Goal: Communication & Community: Answer question/provide support

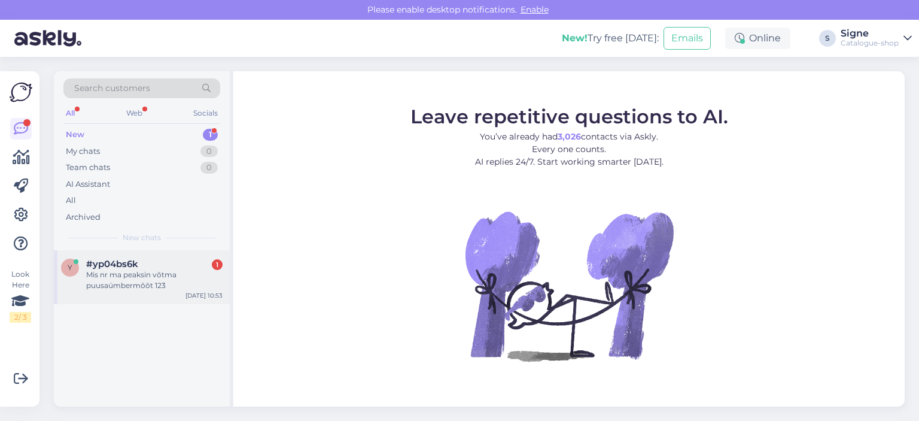
click at [127, 263] on span "#yp04bs6k" at bounding box center [112, 263] width 52 height 11
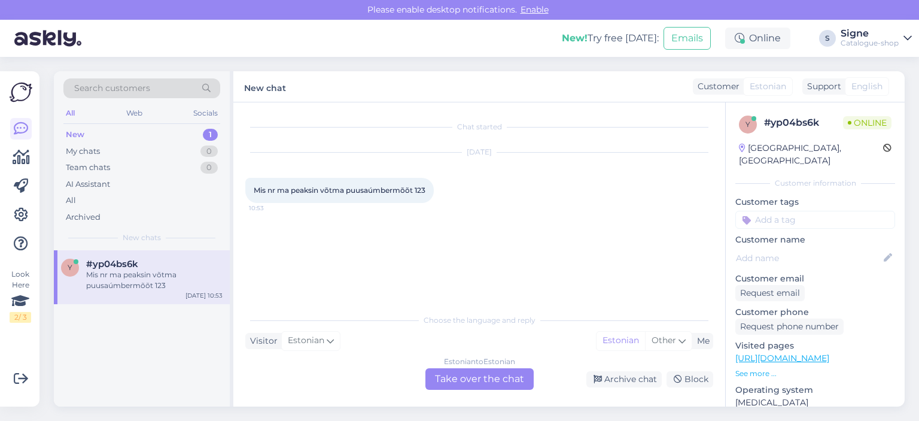
click at [504, 374] on div "Estonian to Estonian Take over the chat" at bounding box center [479, 379] width 108 height 22
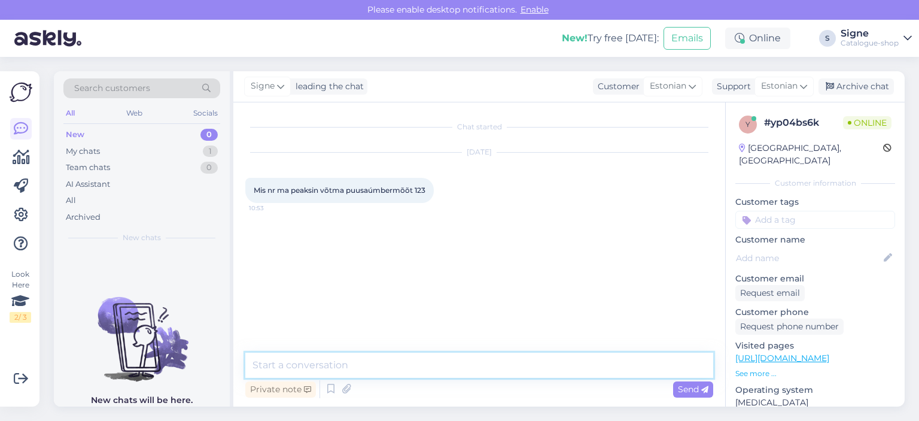
click at [274, 356] on textarea at bounding box center [479, 364] width 468 height 25
click at [798, 352] on link "https://bonprix.ee/naised/roivad/jakid-mantlid.html?sort=final_price&gad_source…" at bounding box center [782, 357] width 94 height 11
drag, startPoint x: 307, startPoint y: 370, endPoint x: 335, endPoint y: 358, distance: 30.3
click at [309, 368] on textarea "Tere," at bounding box center [479, 364] width 468 height 25
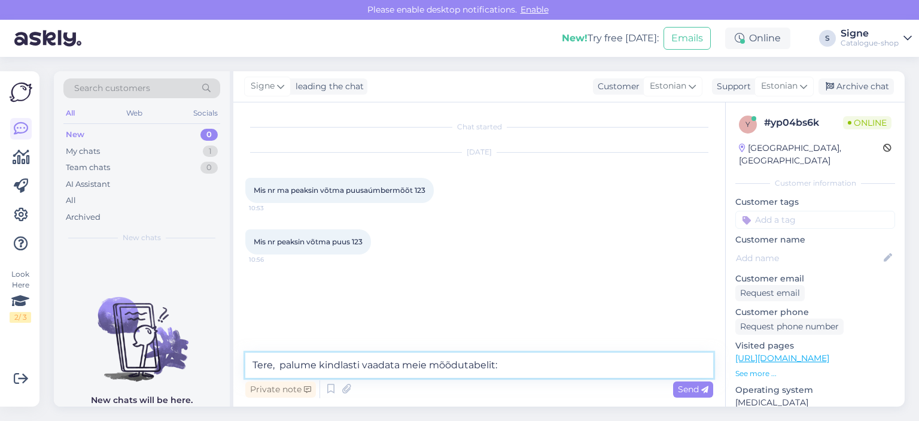
paste textarea "https://bonprix.ee/i/moodutabelid"
drag, startPoint x: 402, startPoint y: 363, endPoint x: 362, endPoint y: 358, distance: 40.4
click at [362, 358] on textarea "Tere, palume kindlasti vaadata meie mõõdutabelit:https://bonprix.ee/i/moodutabe…" at bounding box center [479, 364] width 468 height 25
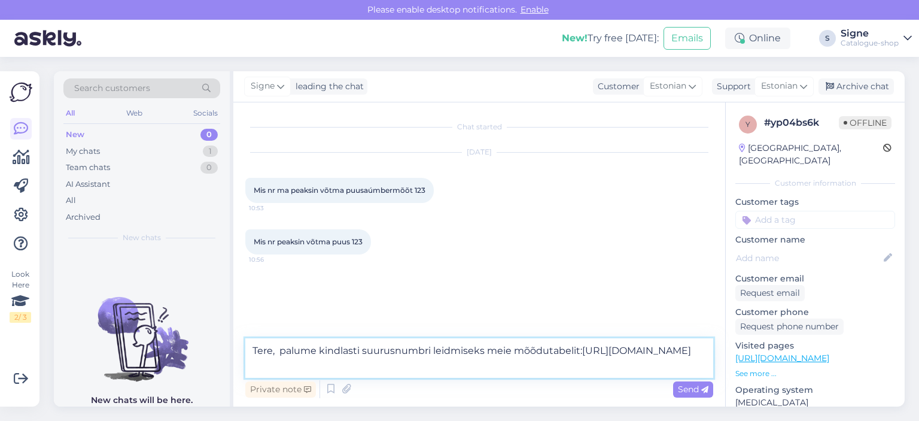
click at [361, 349] on textarea "Tere, palume kindlasti suurusnumbri leidmiseks meie mõõdutabelit:https://bonpri…" at bounding box center [479, 357] width 468 height 39
click at [511, 352] on textarea "Tere, palume kindlasti õige suurusnumbri leidmiseks meie mõõdutabelit:https://b…" at bounding box center [479, 357] width 468 height 39
click at [321, 363] on textarea "Tere, palume kindlasti õige suurusnumbri leidmiseks vaadata meie mõõdutabelit:h…" at bounding box center [479, 357] width 468 height 39
type textarea "Tere, palume kindlasti õige suurusnumbri leidmiseks vaadata meie mõõdutabelit: …"
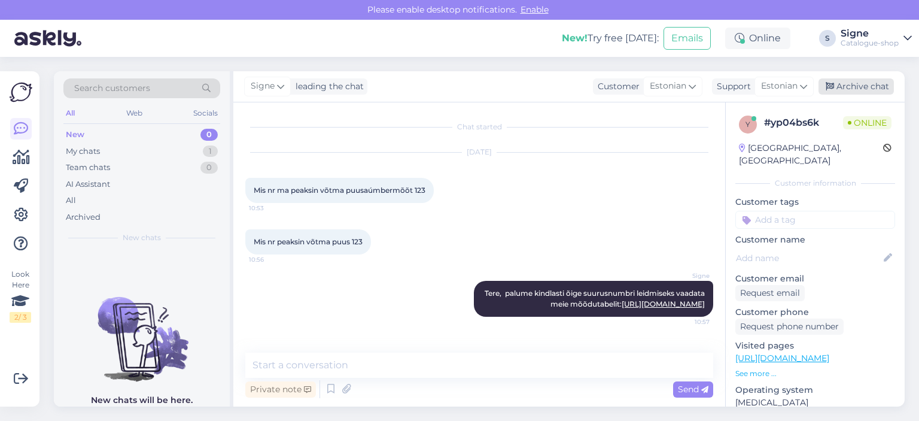
click at [858, 90] on div "Archive chat" at bounding box center [855, 86] width 75 height 16
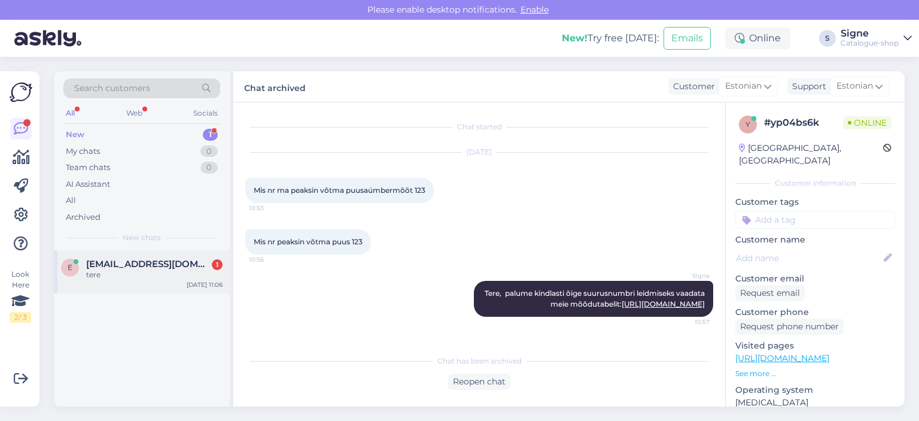
click at [122, 267] on span "everain@hot.ee" at bounding box center [148, 263] width 124 height 11
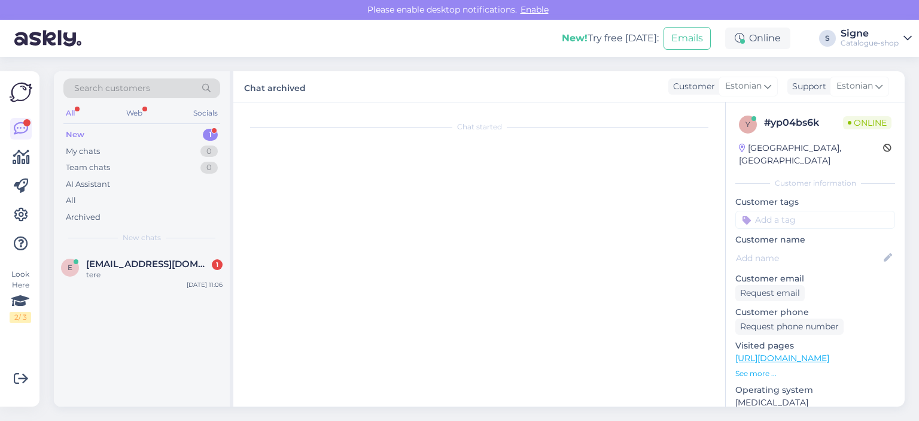
scroll to position [452, 0]
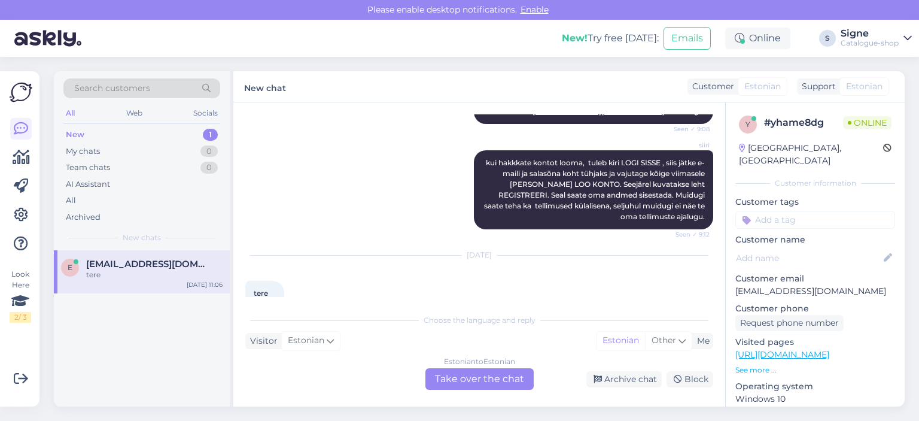
click at [485, 380] on div "Estonian to Estonian Take over the chat" at bounding box center [479, 379] width 108 height 22
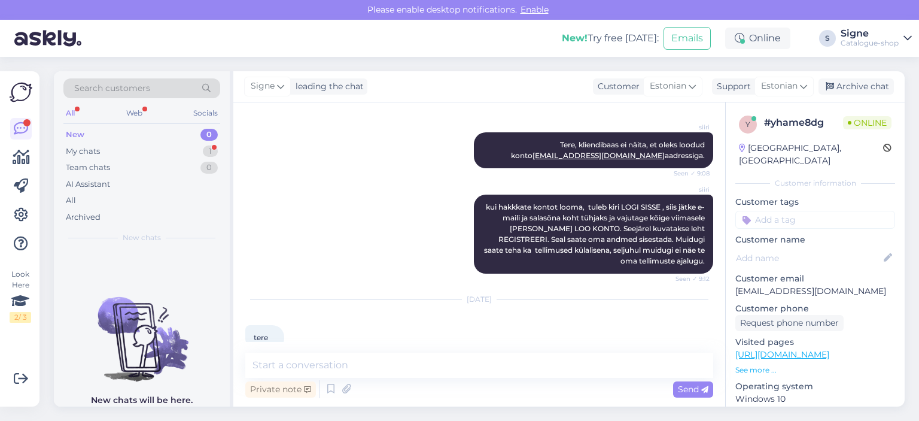
scroll to position [459, 0]
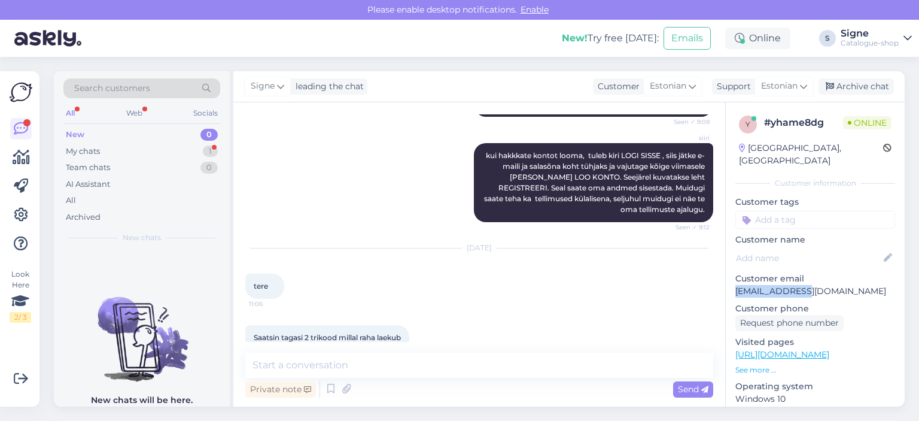
drag, startPoint x: 802, startPoint y: 284, endPoint x: 732, endPoint y: 272, distance: 70.9
click at [732, 272] on div "y # yhame8dg Online Estonia, Tallinn Customer information Customer tags Custome…" at bounding box center [815, 354] width 179 height 504
click at [761, 285] on p "everain@hot.ee" at bounding box center [815, 291] width 160 height 13
drag, startPoint x: 805, startPoint y: 277, endPoint x: 729, endPoint y: 282, distance: 76.1
click at [729, 282] on div "y # yhame8dg Online Estonia, Tallinn Customer information Customer tags Custome…" at bounding box center [815, 354] width 179 height 504
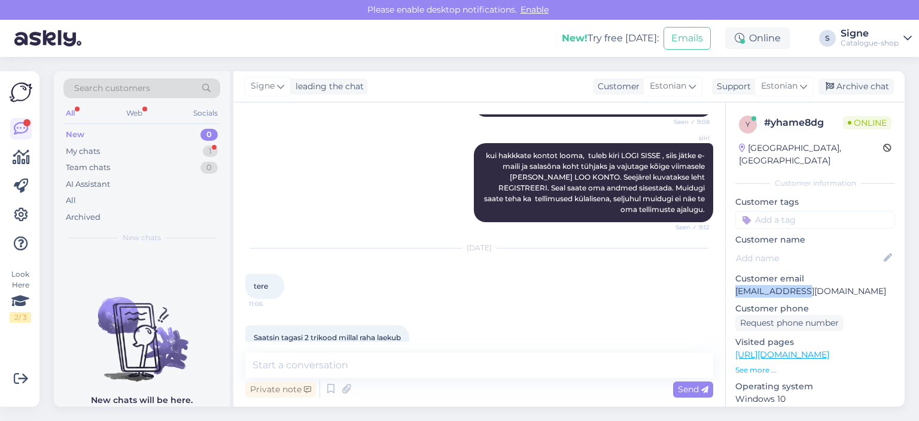
copy p "everain@hot.ee"
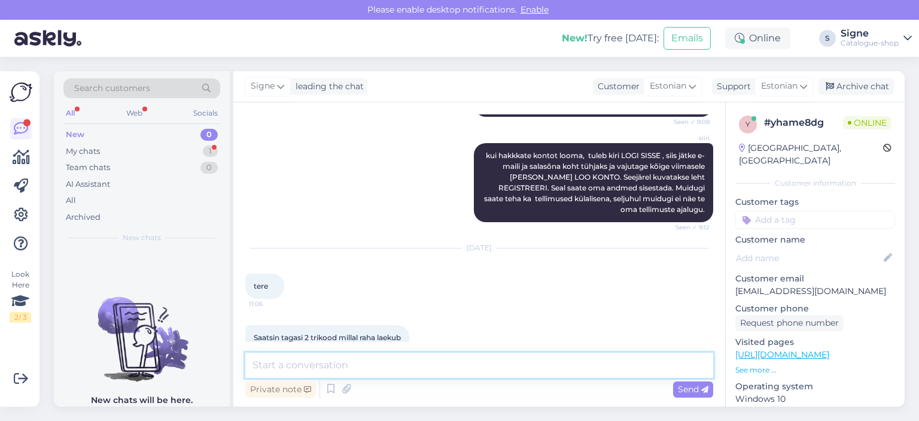
click at [313, 357] on textarea at bounding box center [479, 364] width 468 height 25
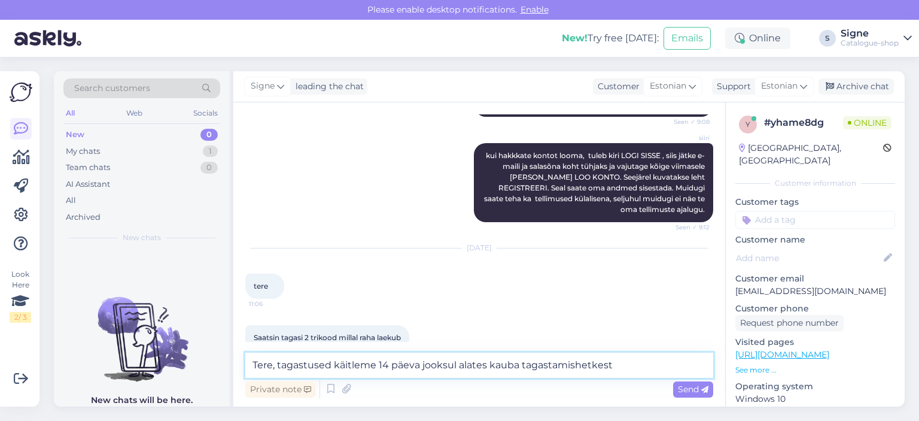
type textarea "Tere, tagastused käitleme 14 päeva jooksul alates kauba tagastamishetkest."
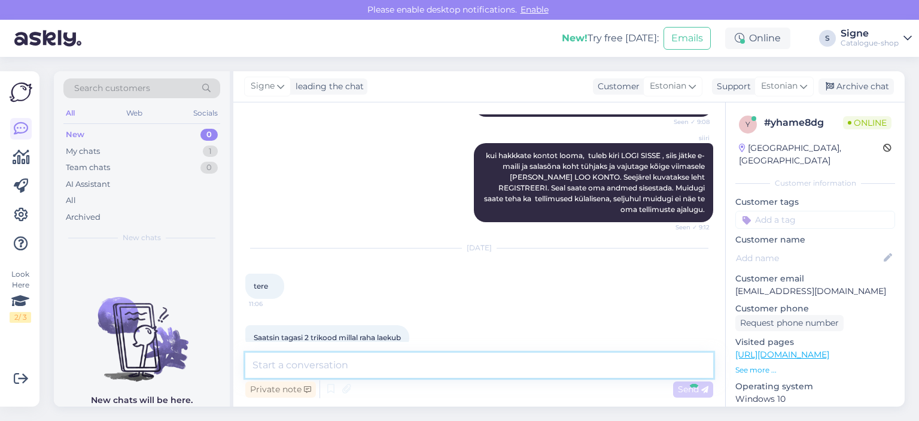
scroll to position [522, 0]
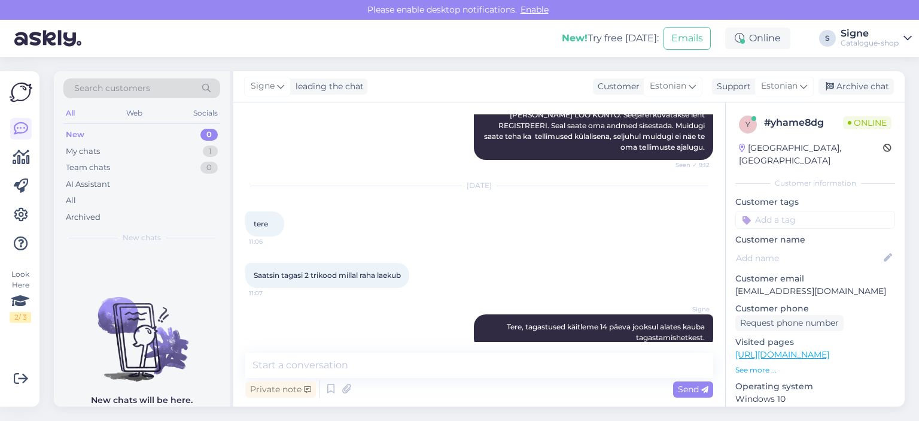
click at [615, 249] on div "Saatsin tagasi 2 trikood millal raha laekub 11:07" at bounding box center [479, 274] width 468 height 51
click at [875, 90] on div "Archive chat" at bounding box center [855, 86] width 75 height 16
